Goal: Task Accomplishment & Management: Manage account settings

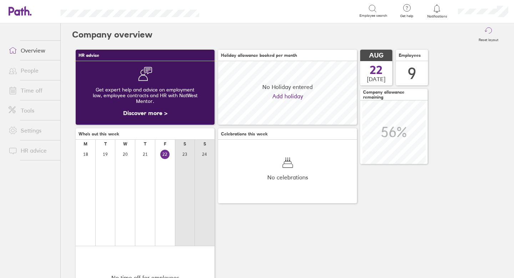
scroll to position [64, 139]
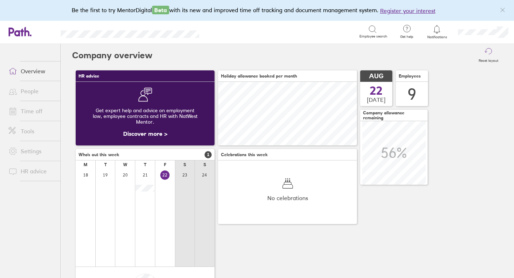
click at [39, 110] on link "Time off" at bounding box center [32, 111] width 58 height 14
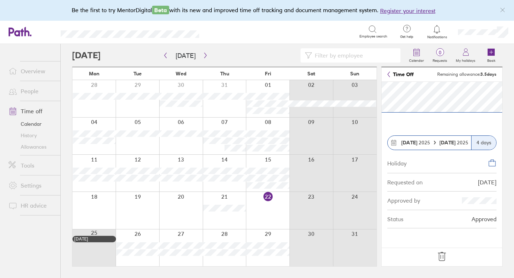
click at [443, 255] on icon at bounding box center [441, 256] width 11 height 11
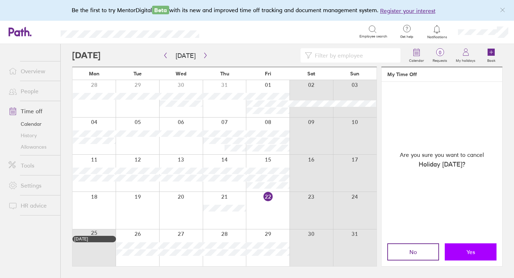
click at [454, 251] on button "Yes" at bounding box center [471, 251] width 52 height 17
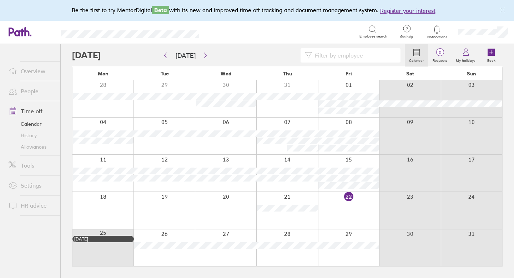
click at [364, 234] on div at bounding box center [348, 247] width 61 height 37
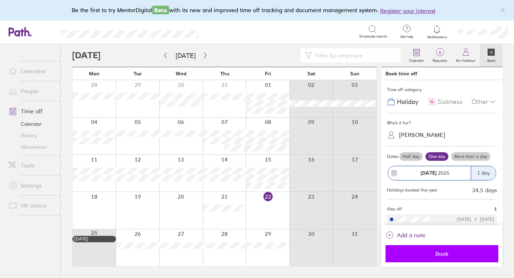
click at [435, 251] on span "Book" at bounding box center [442, 253] width 103 height 6
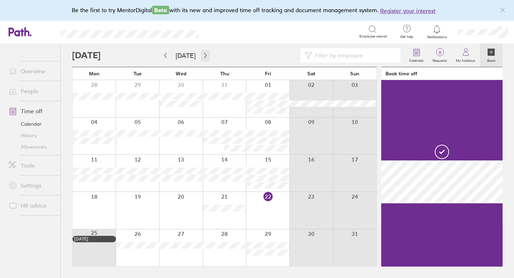
click at [204, 56] on icon "button" at bounding box center [205, 56] width 5 height 6
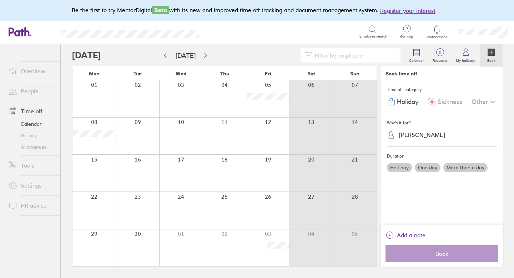
click at [100, 93] on div at bounding box center [94, 98] width 43 height 37
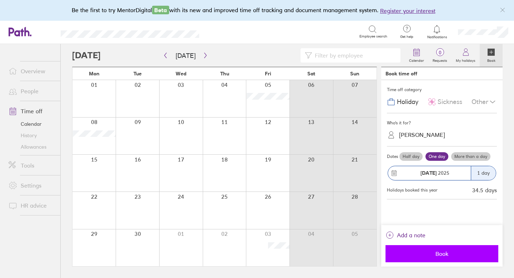
click at [451, 251] on span "Book" at bounding box center [442, 253] width 103 height 6
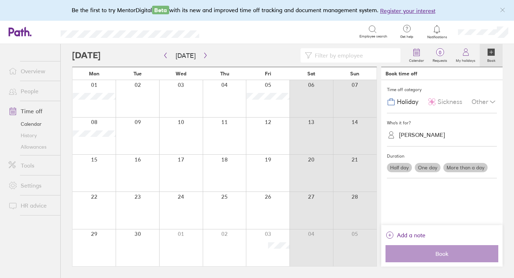
click at [25, 148] on link "Allowances" at bounding box center [32, 146] width 58 height 11
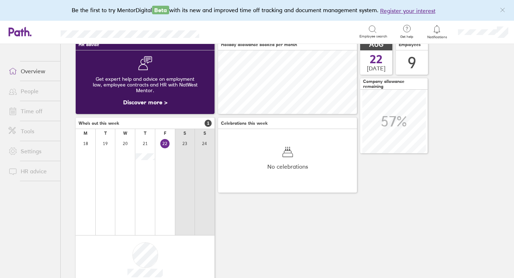
scroll to position [40, 0]
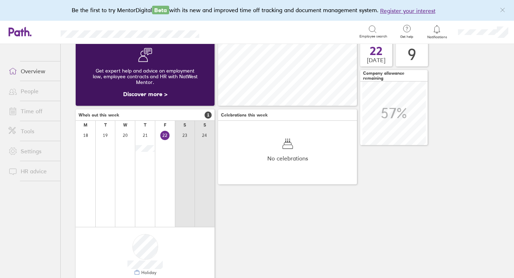
click at [31, 108] on link "Time off" at bounding box center [32, 111] width 58 height 14
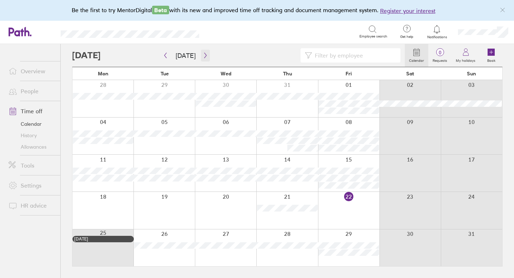
click at [206, 55] on button "button" at bounding box center [205, 56] width 9 height 12
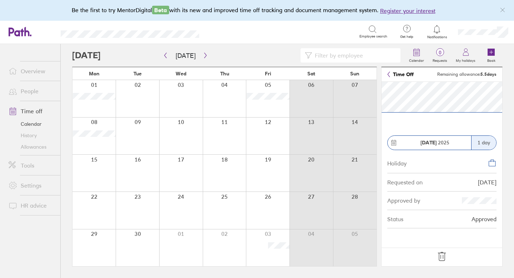
click at [441, 257] on icon at bounding box center [442, 256] width 8 height 9
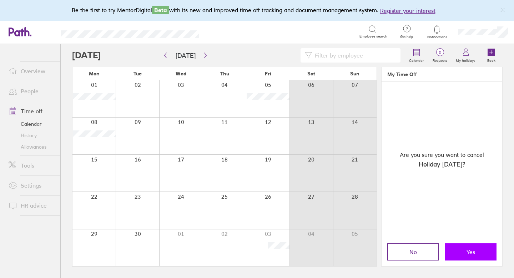
click at [462, 251] on button "Yes" at bounding box center [471, 251] width 52 height 17
